Goal: Browse casually

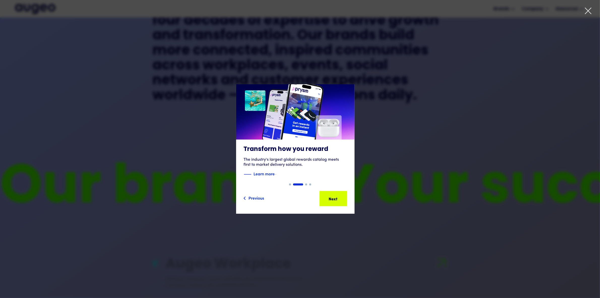
click at [587, 7] on icon at bounding box center [588, 11] width 8 height 8
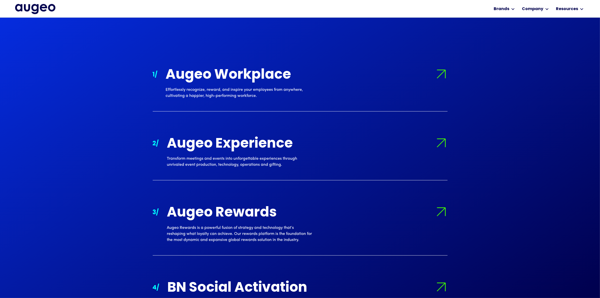
scroll to position [568, 0]
